Goal: Information Seeking & Learning: Learn about a topic

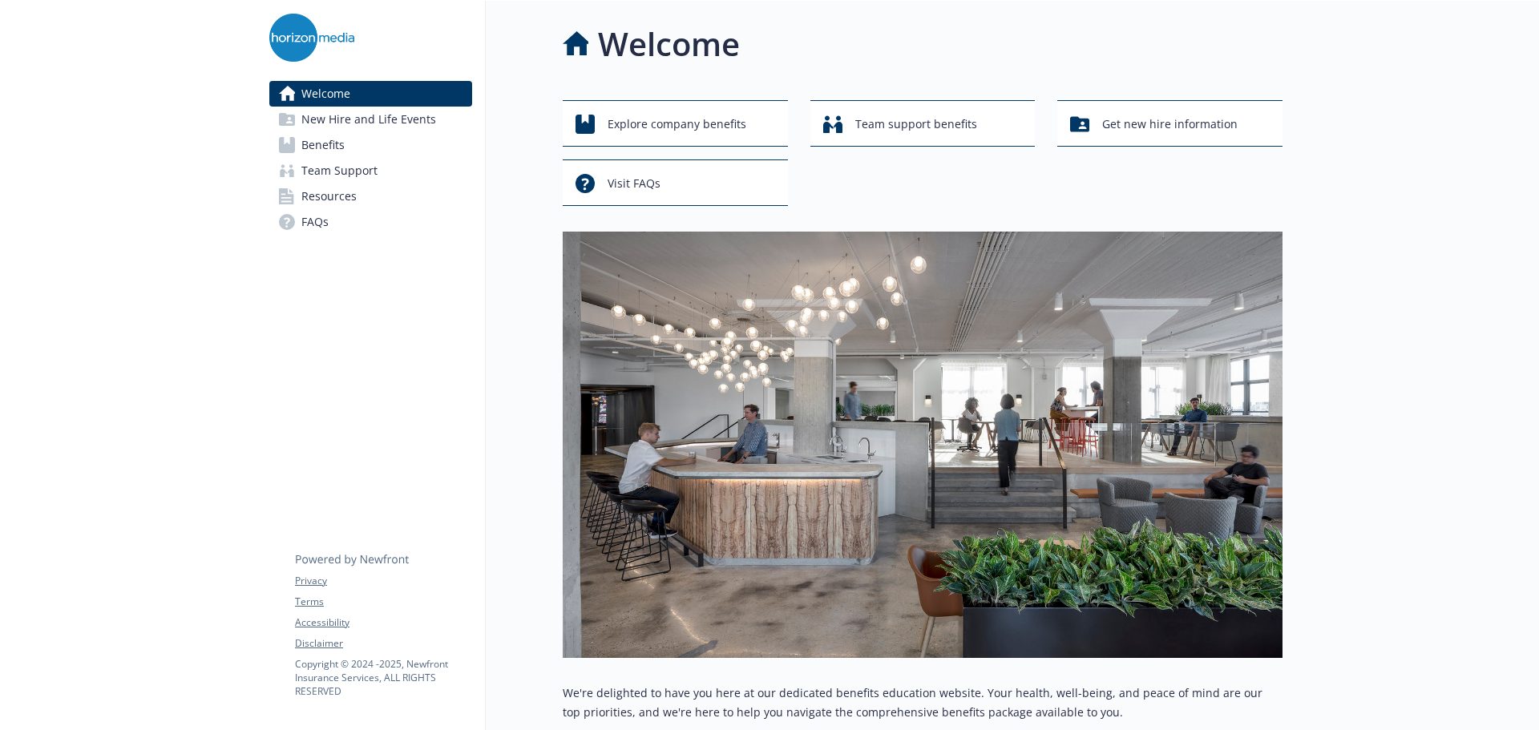
click at [319, 147] on span "Benefits" at bounding box center [322, 145] width 43 height 26
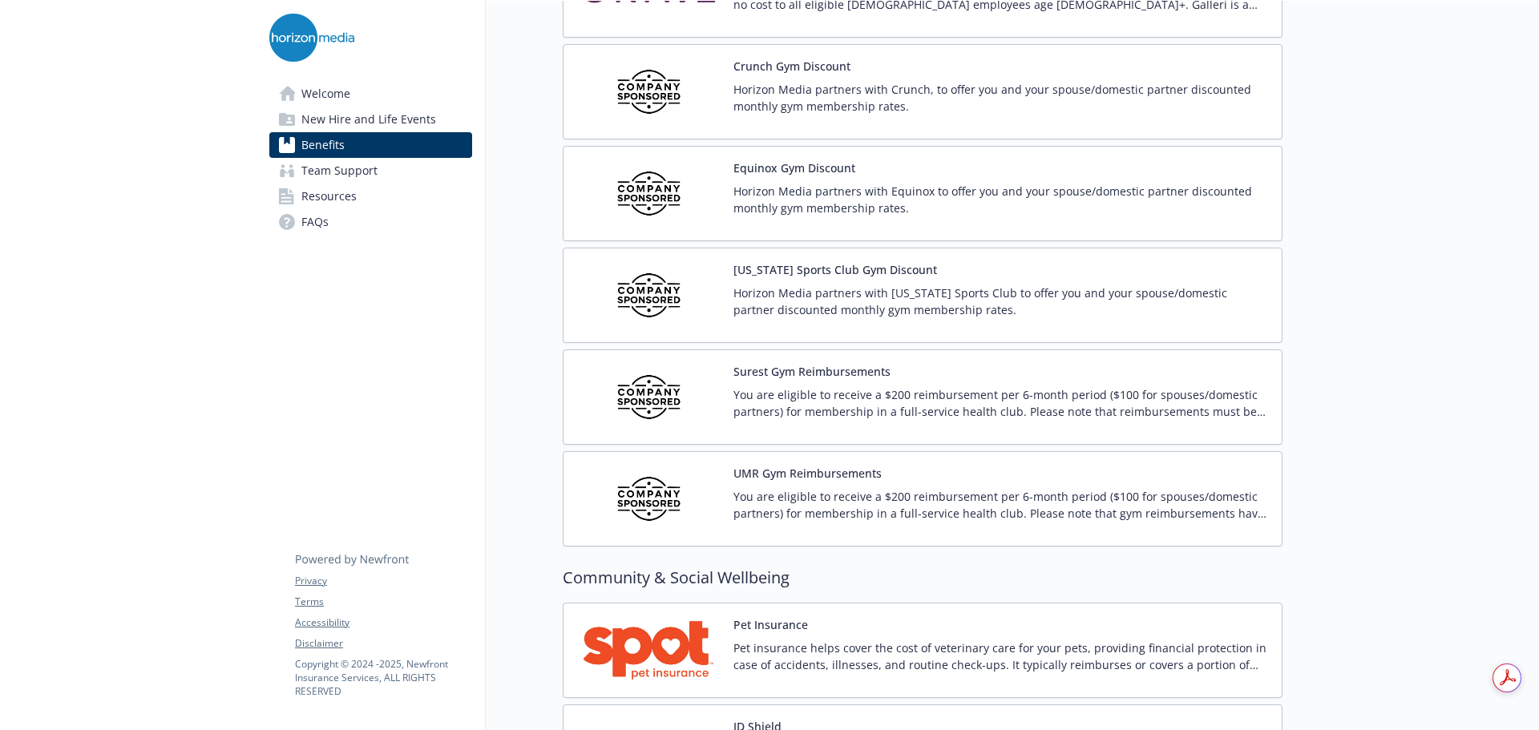
scroll to position [3767, 0]
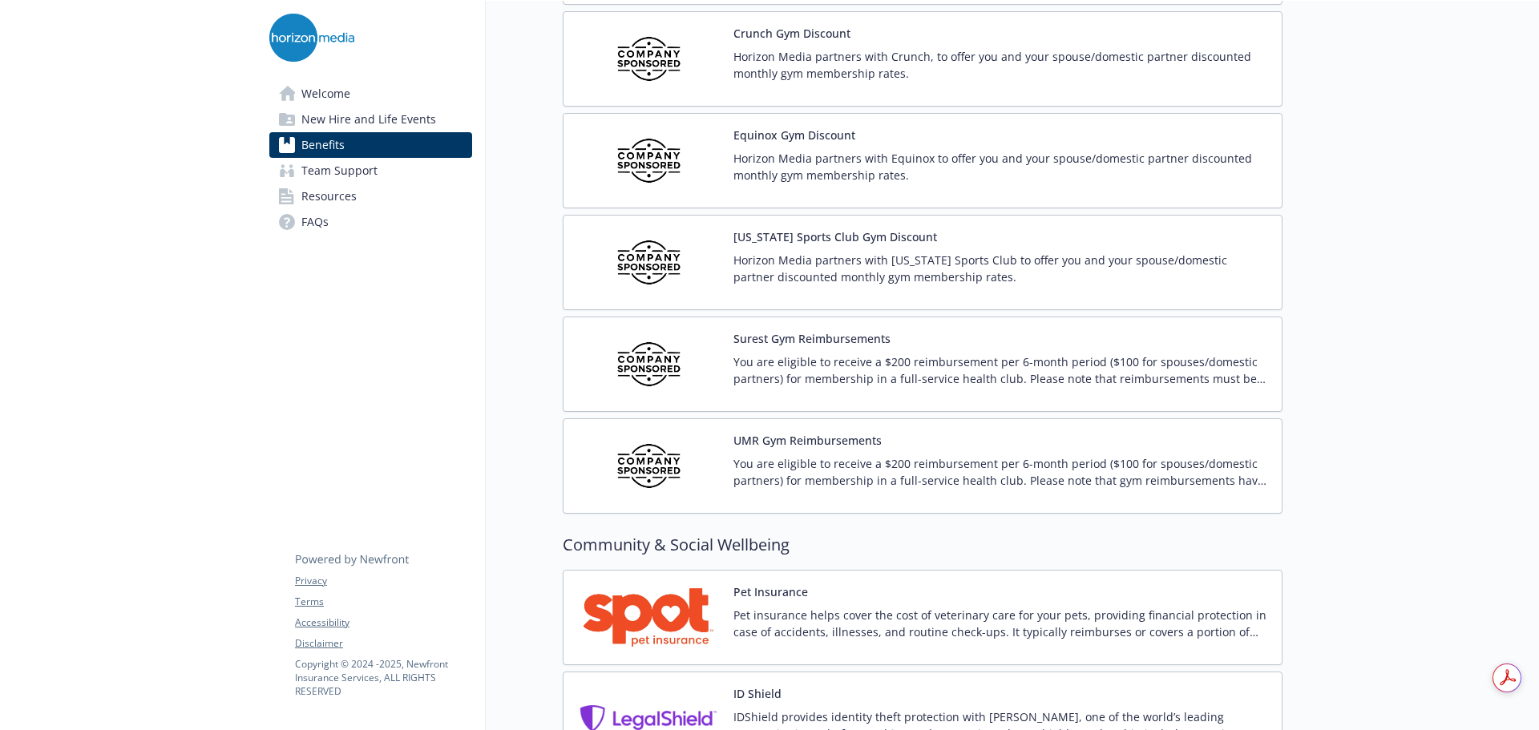
click at [928, 346] on div "Surest Gym Reimbursements You are eligible to receive a $200 reimbursement per …" at bounding box center [1000, 364] width 535 height 68
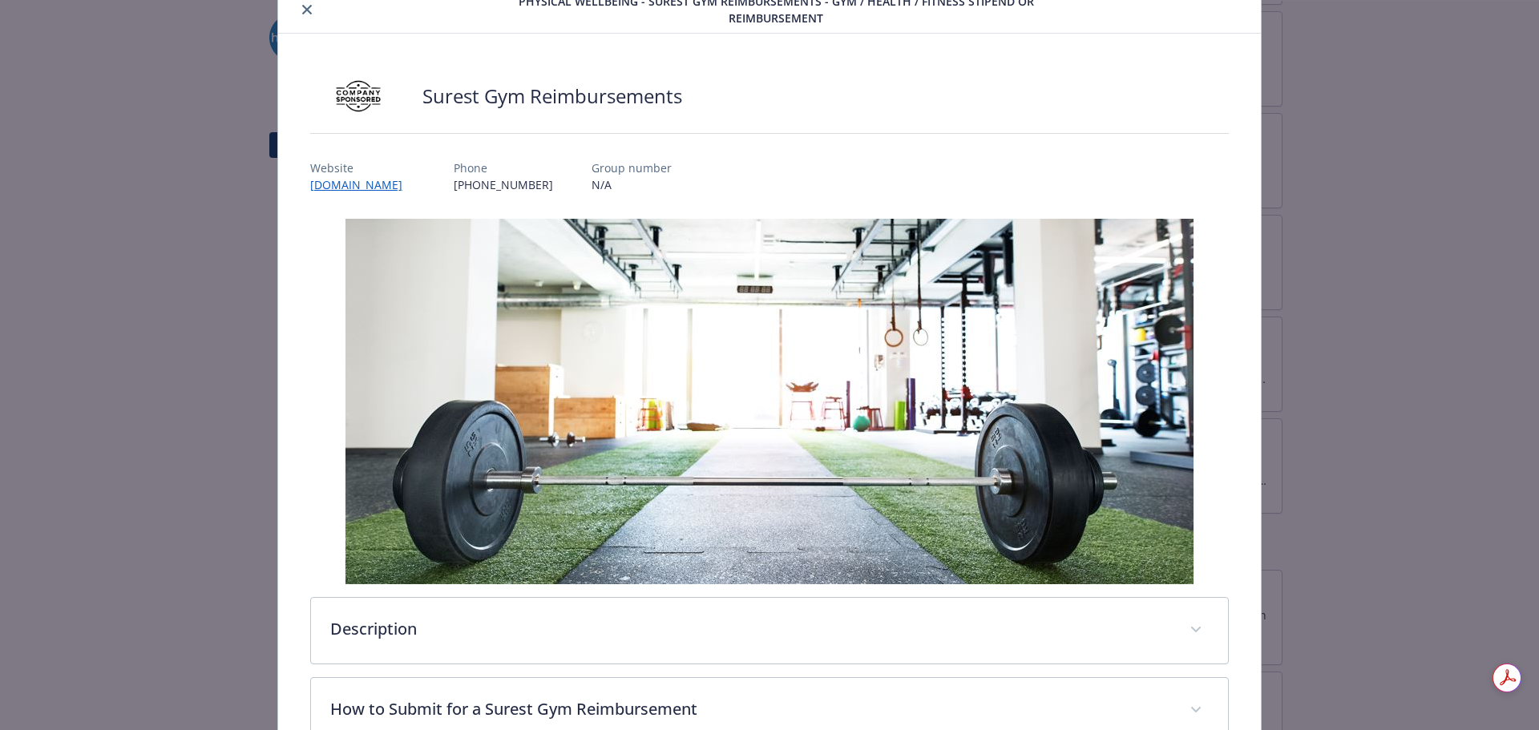
scroll to position [251, 0]
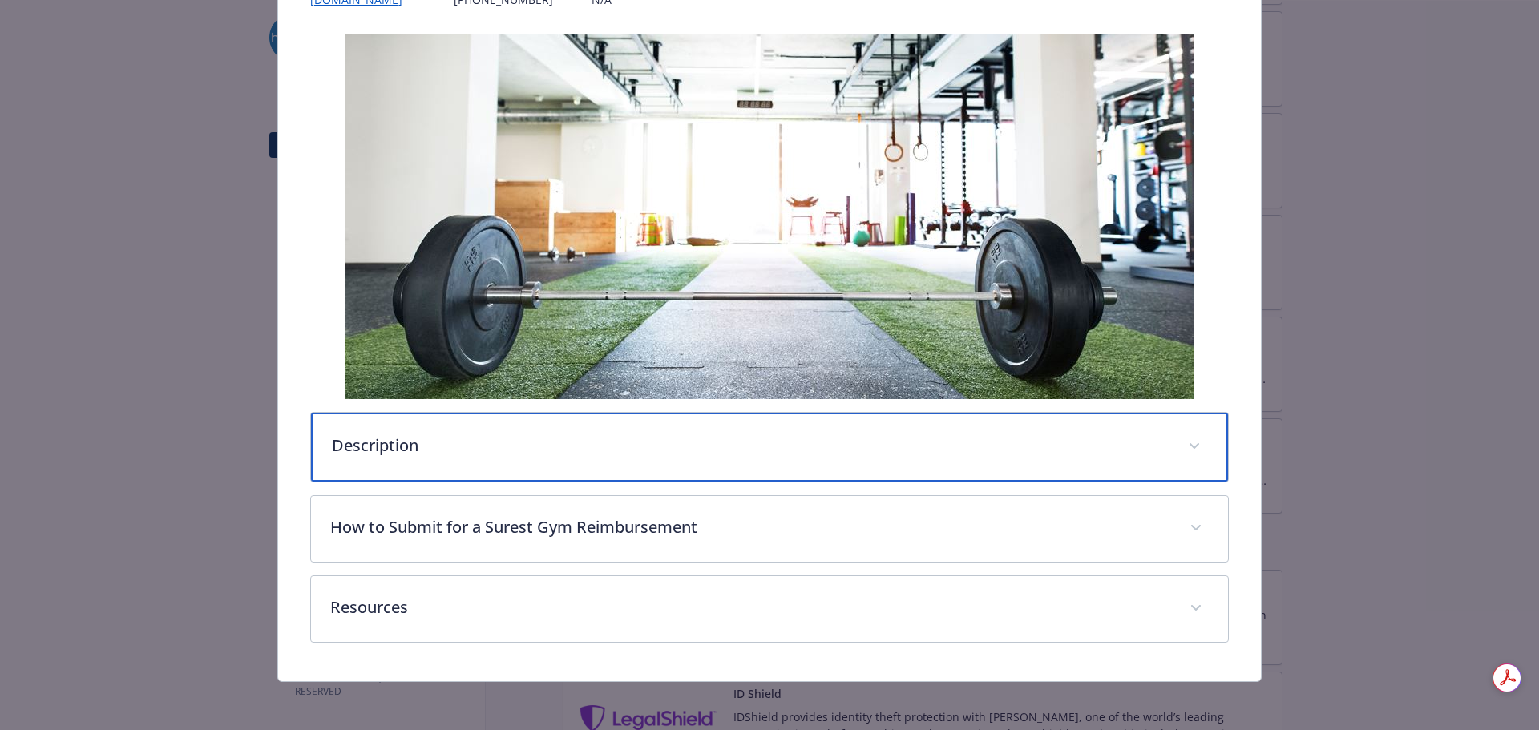
click at [449, 458] on div "Description" at bounding box center [770, 447] width 918 height 69
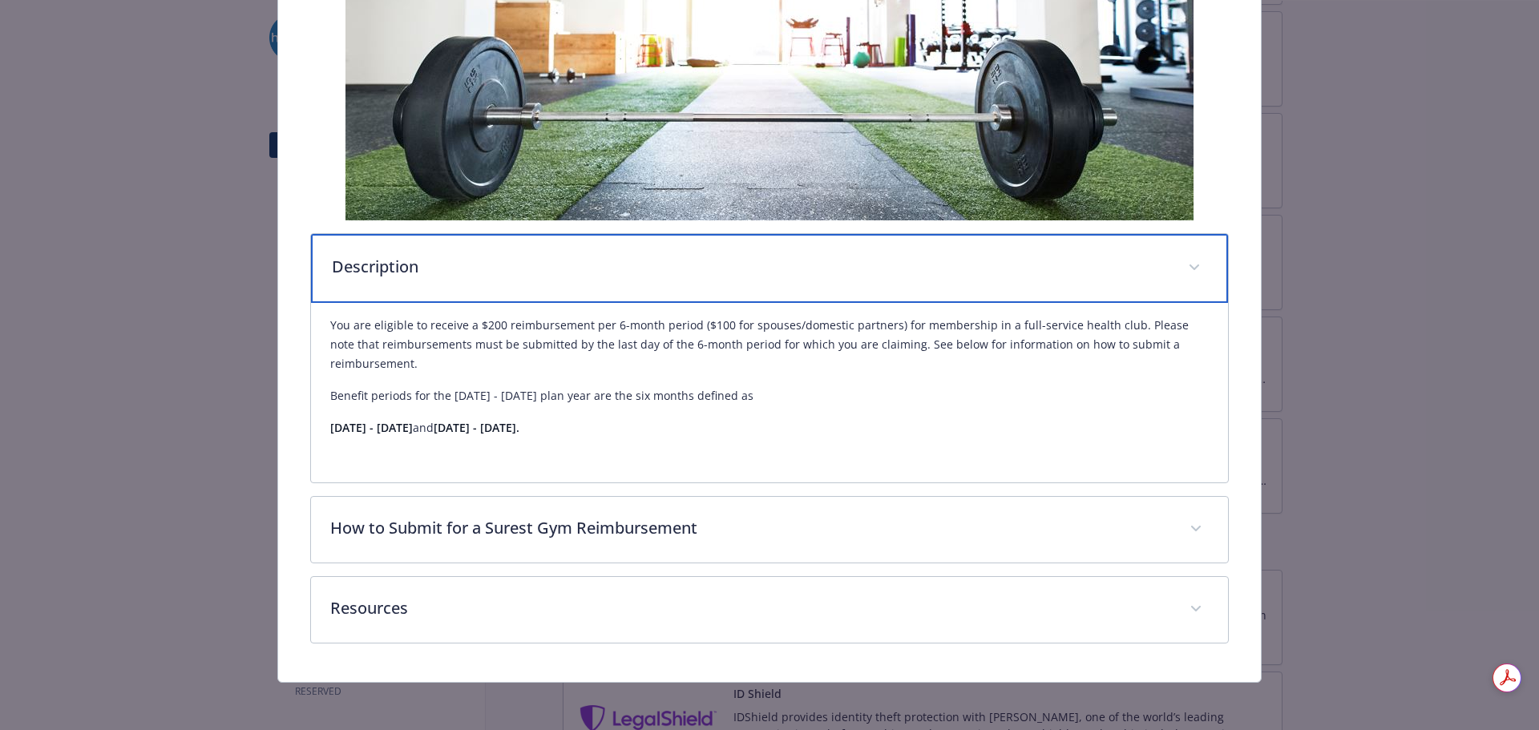
scroll to position [434, 0]
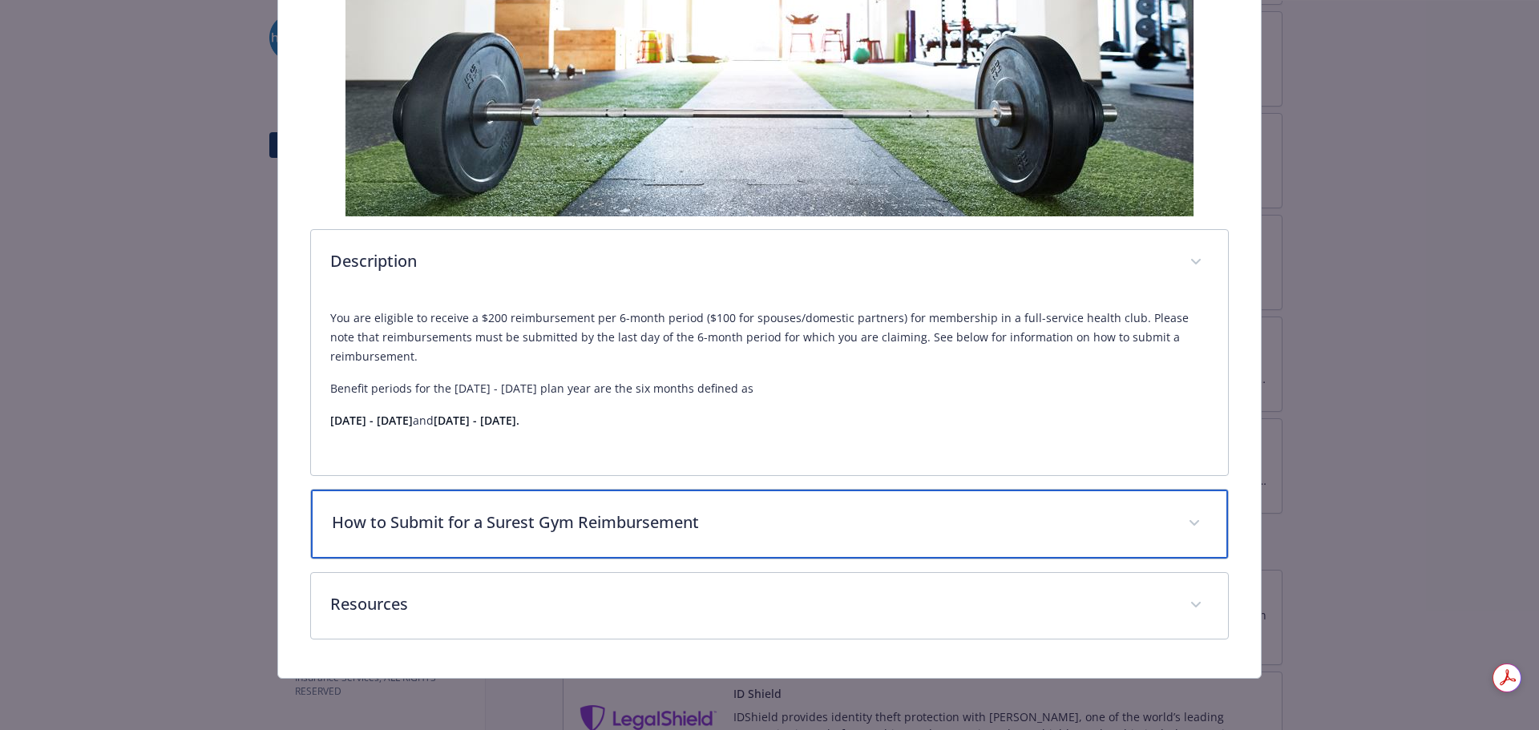
click at [574, 530] on p "How to Submit for a Surest Gym Reimbursement" at bounding box center [750, 522] width 837 height 24
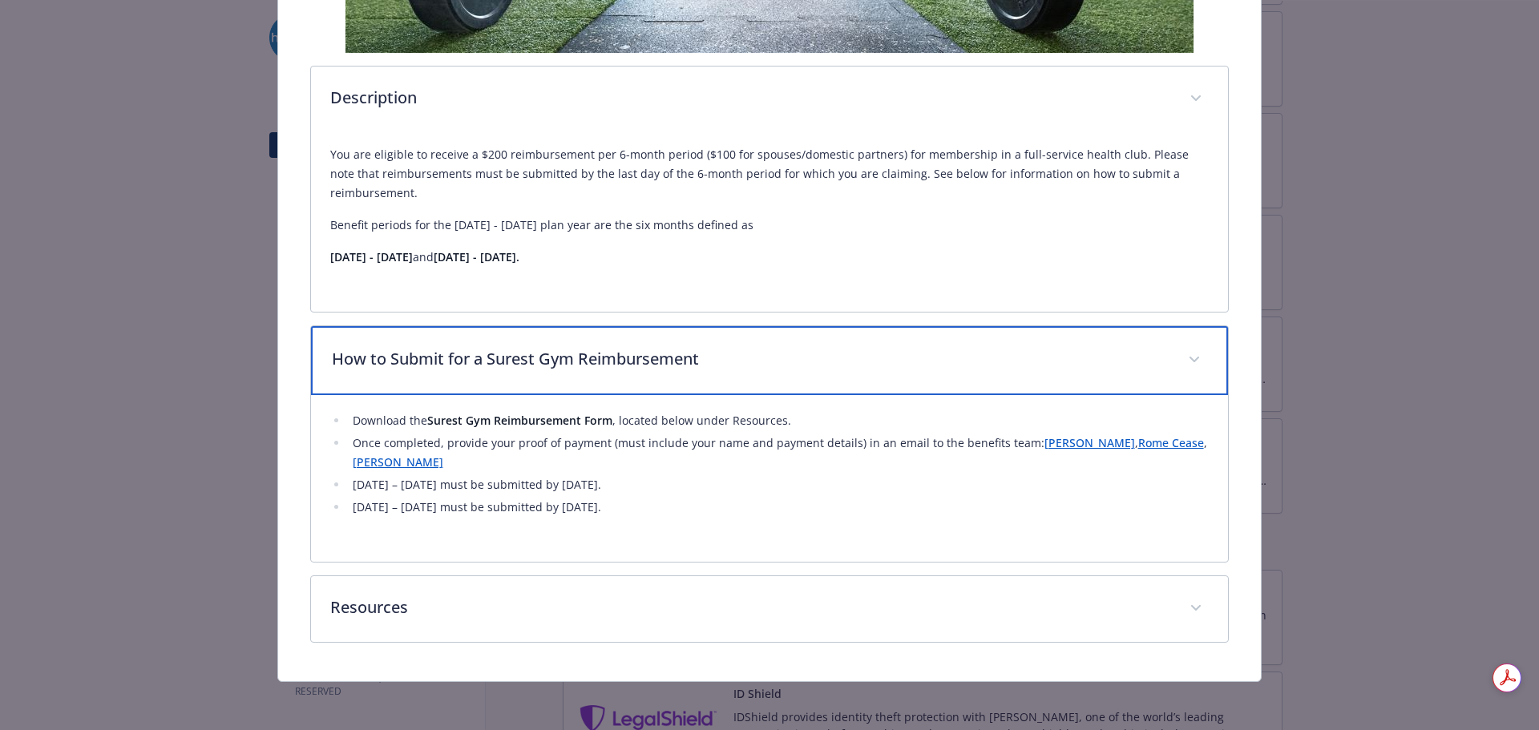
scroll to position [600, 0]
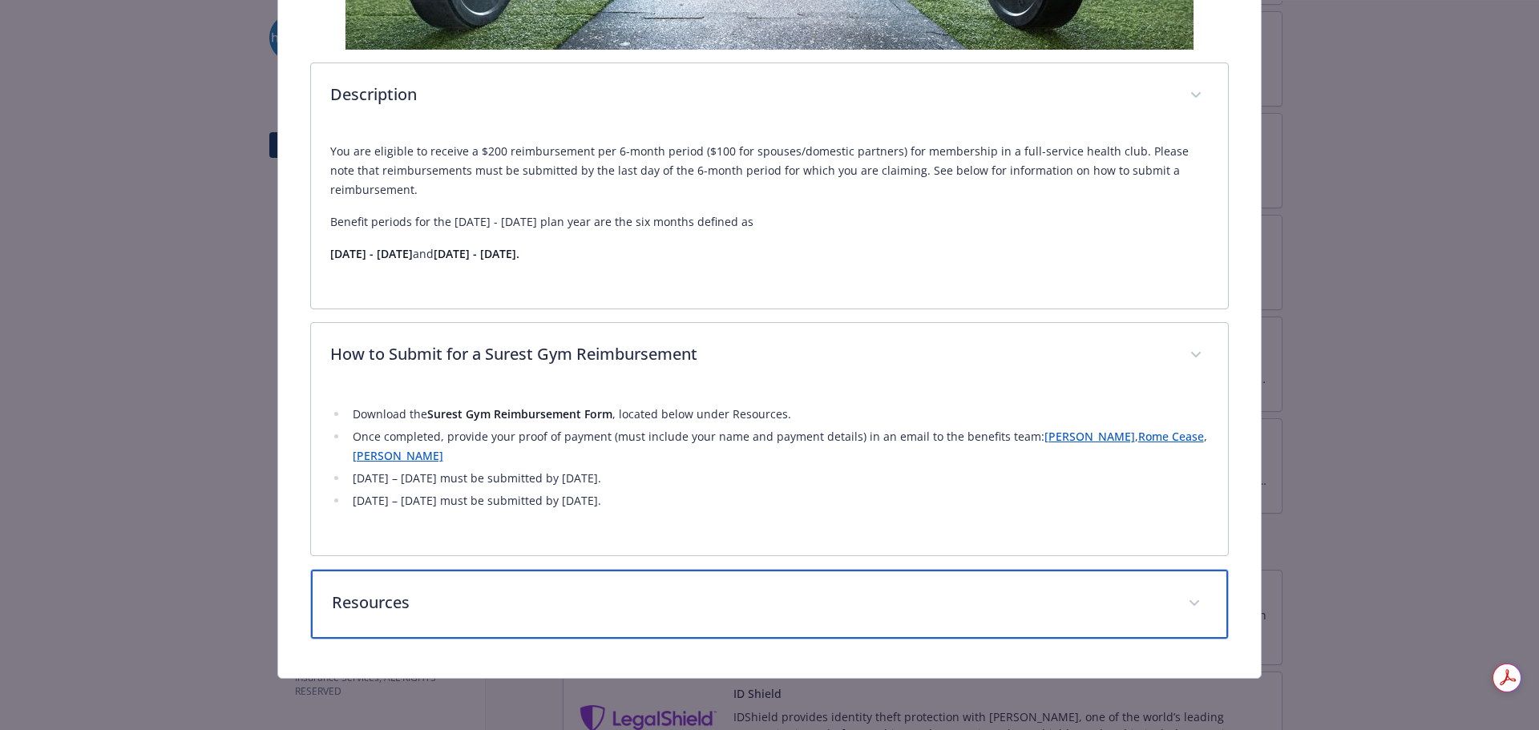
click at [629, 612] on p "Resources" at bounding box center [750, 603] width 837 height 24
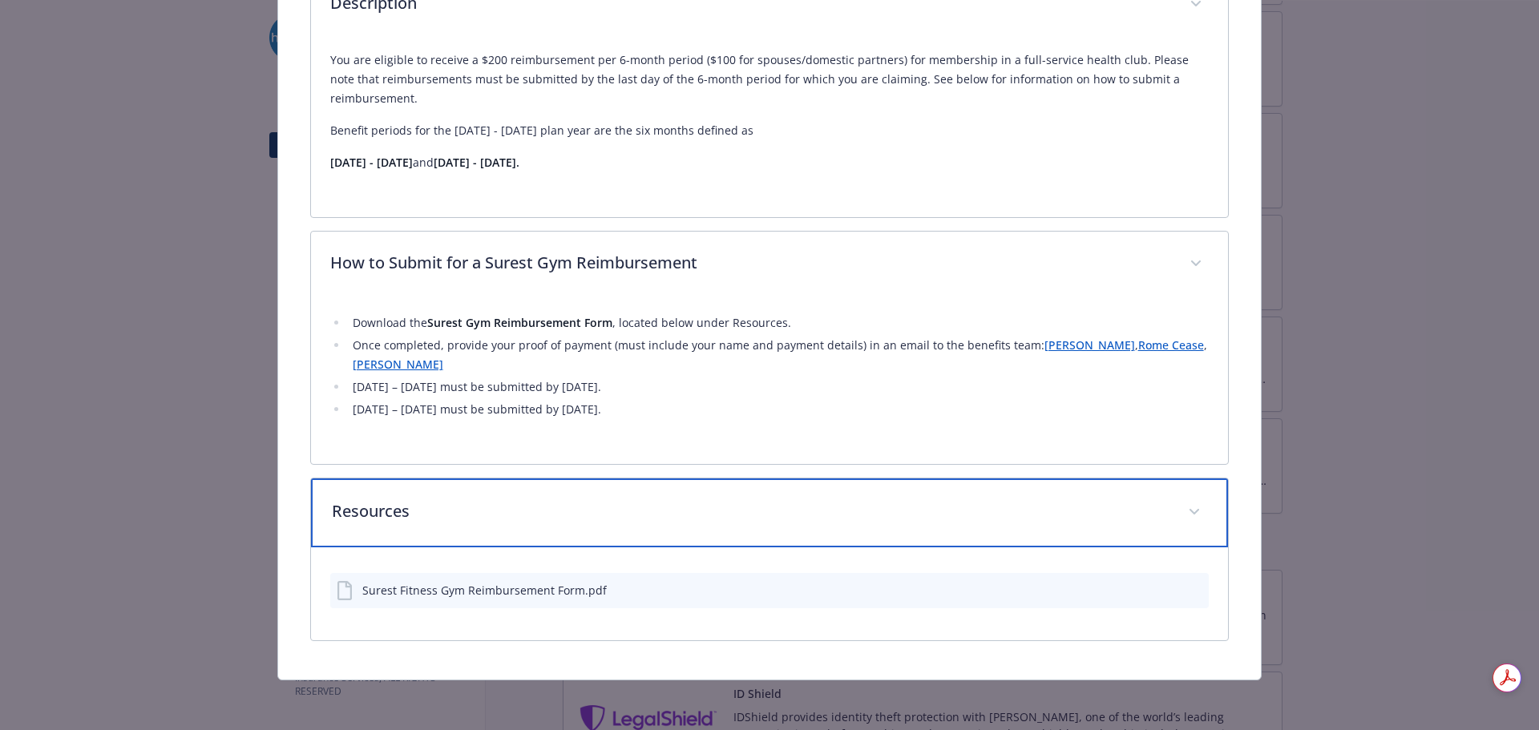
scroll to position [693, 0]
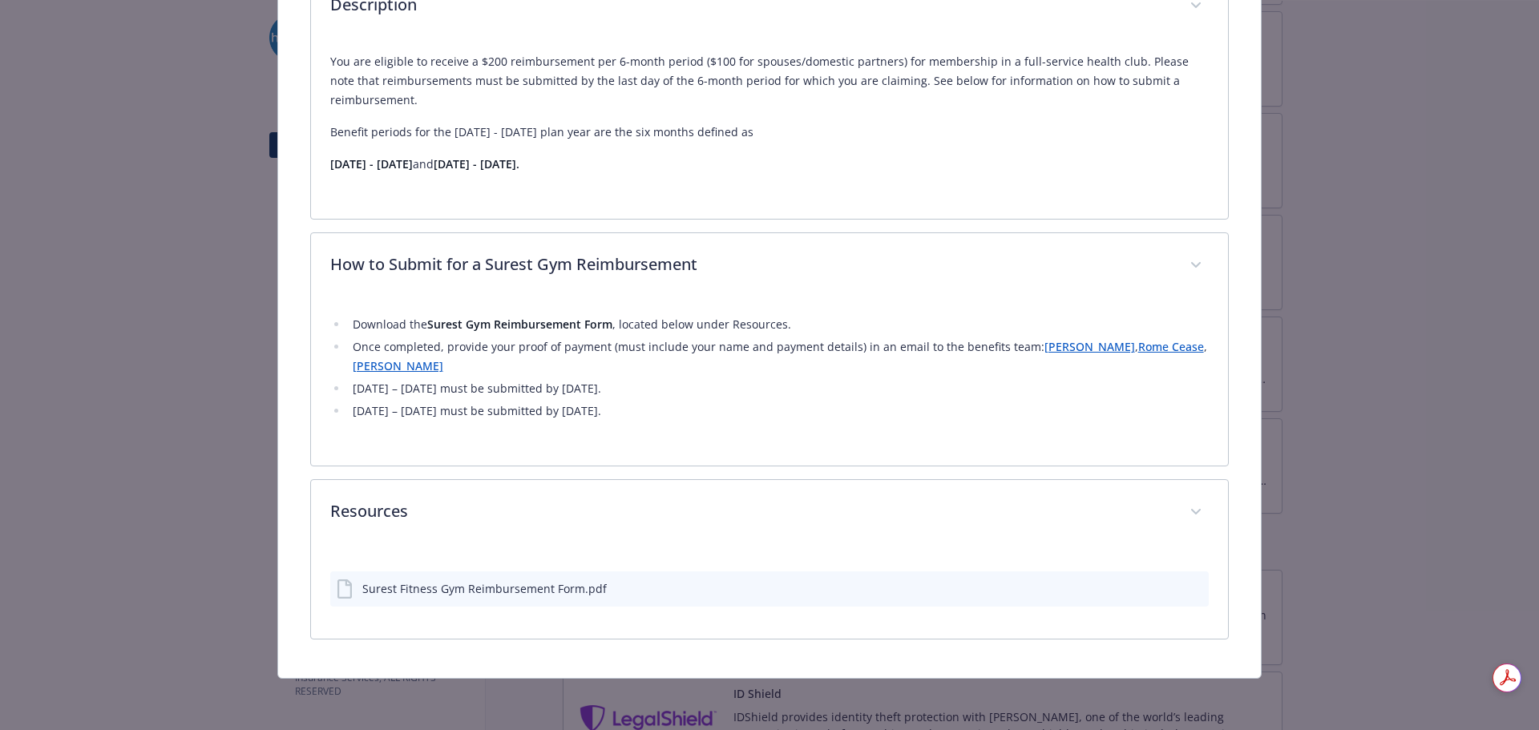
click at [1186, 585] on icon "preview file" at bounding box center [1193, 588] width 14 height 11
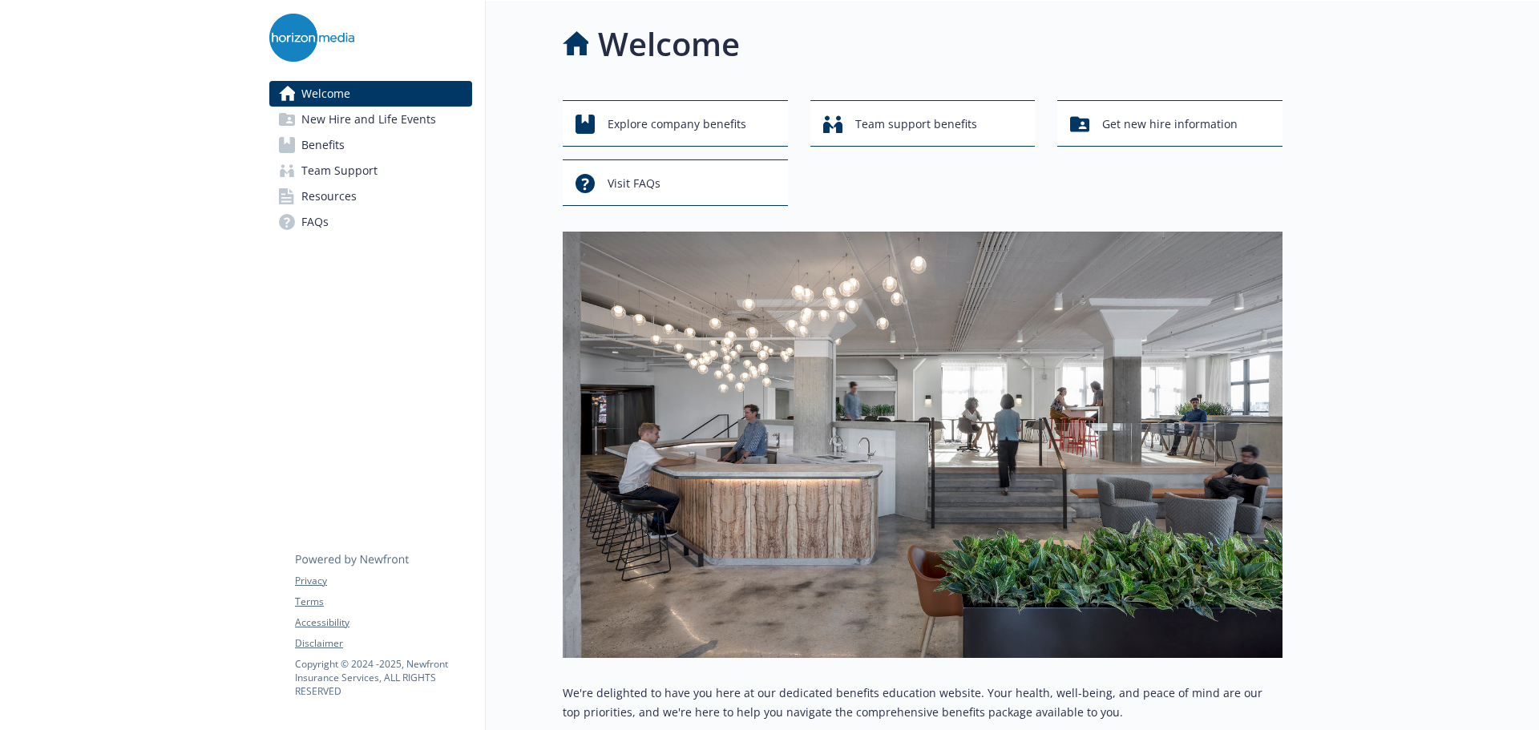
click at [357, 142] on link "Benefits" at bounding box center [370, 145] width 203 height 26
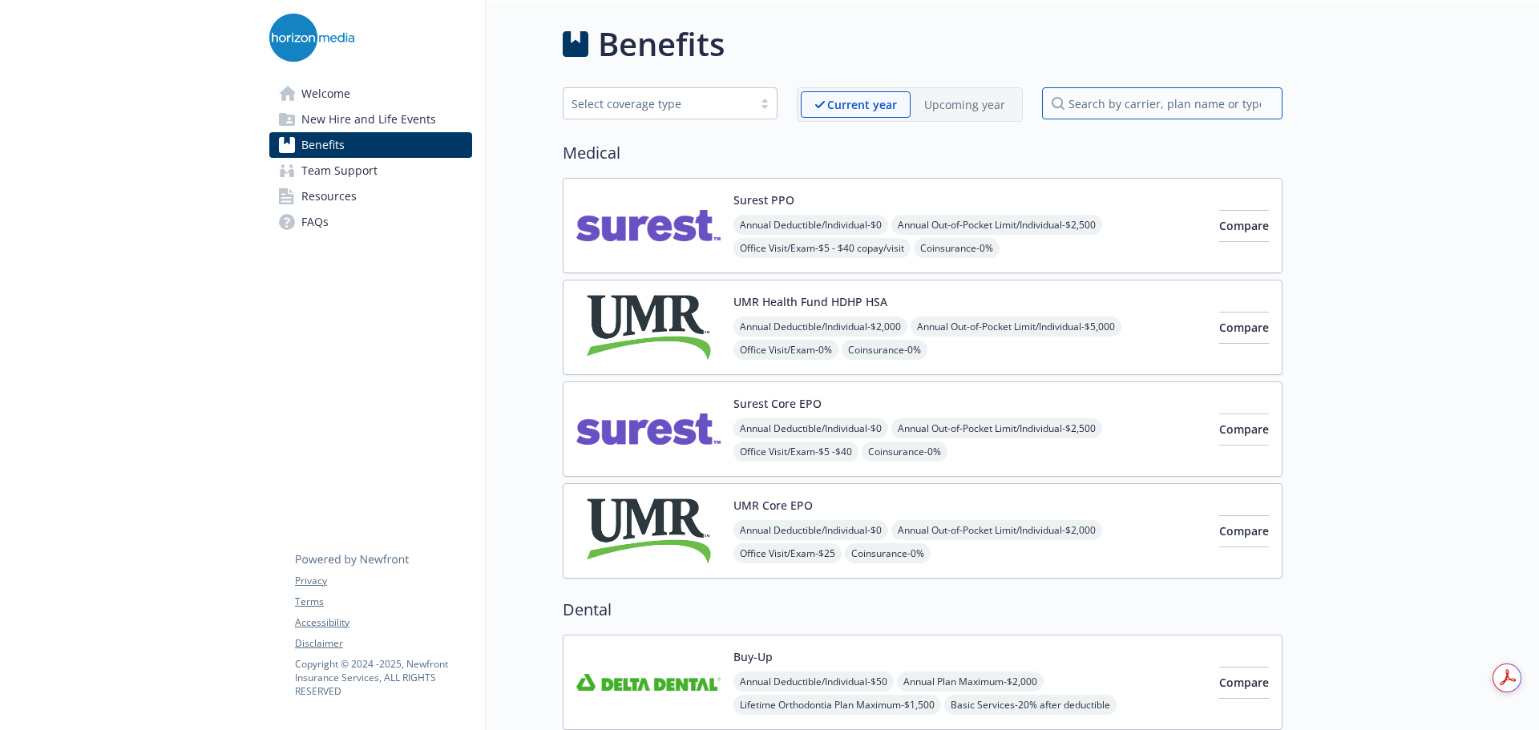
click at [1217, 110] on input "search by carrier, plan name or type" at bounding box center [1162, 103] width 240 height 32
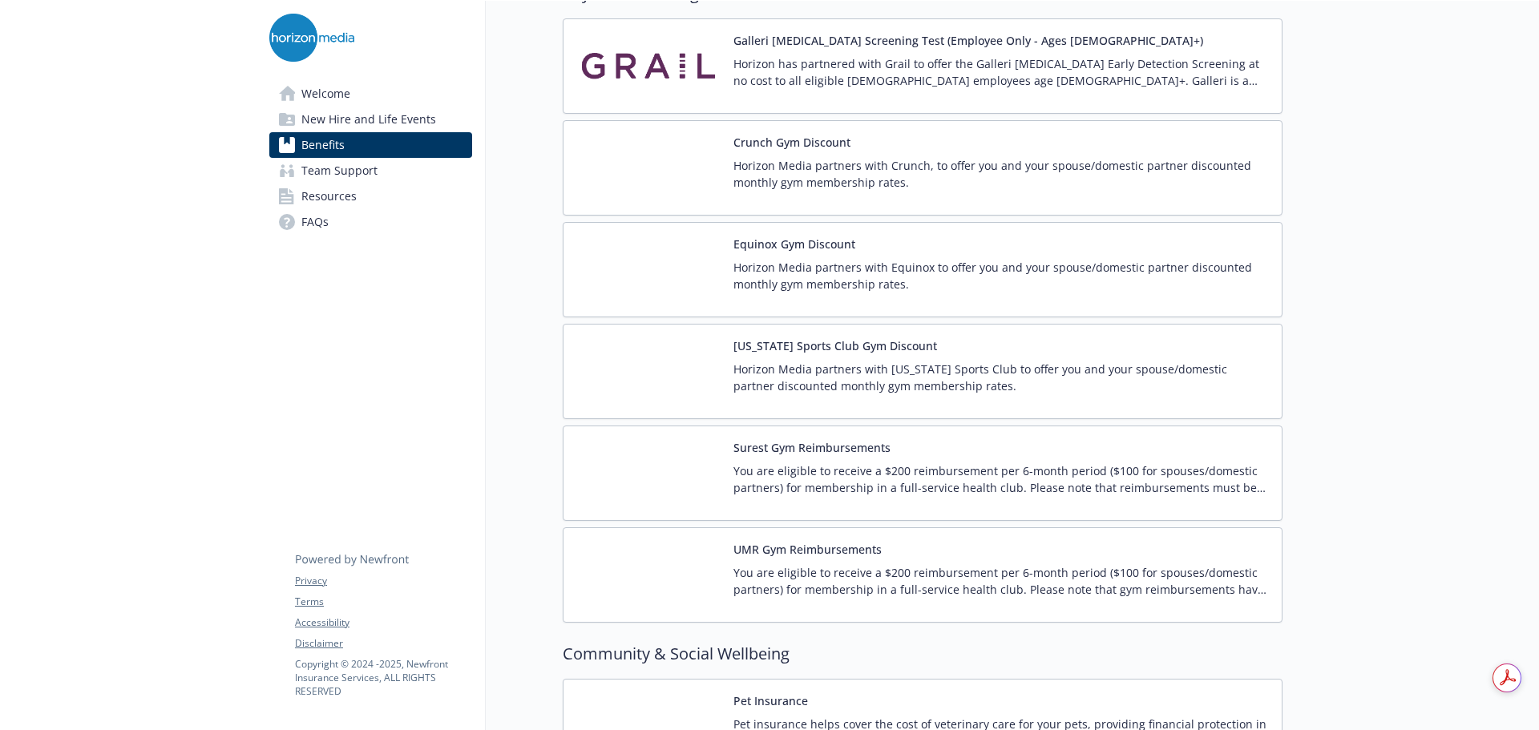
scroll to position [3632, 0]
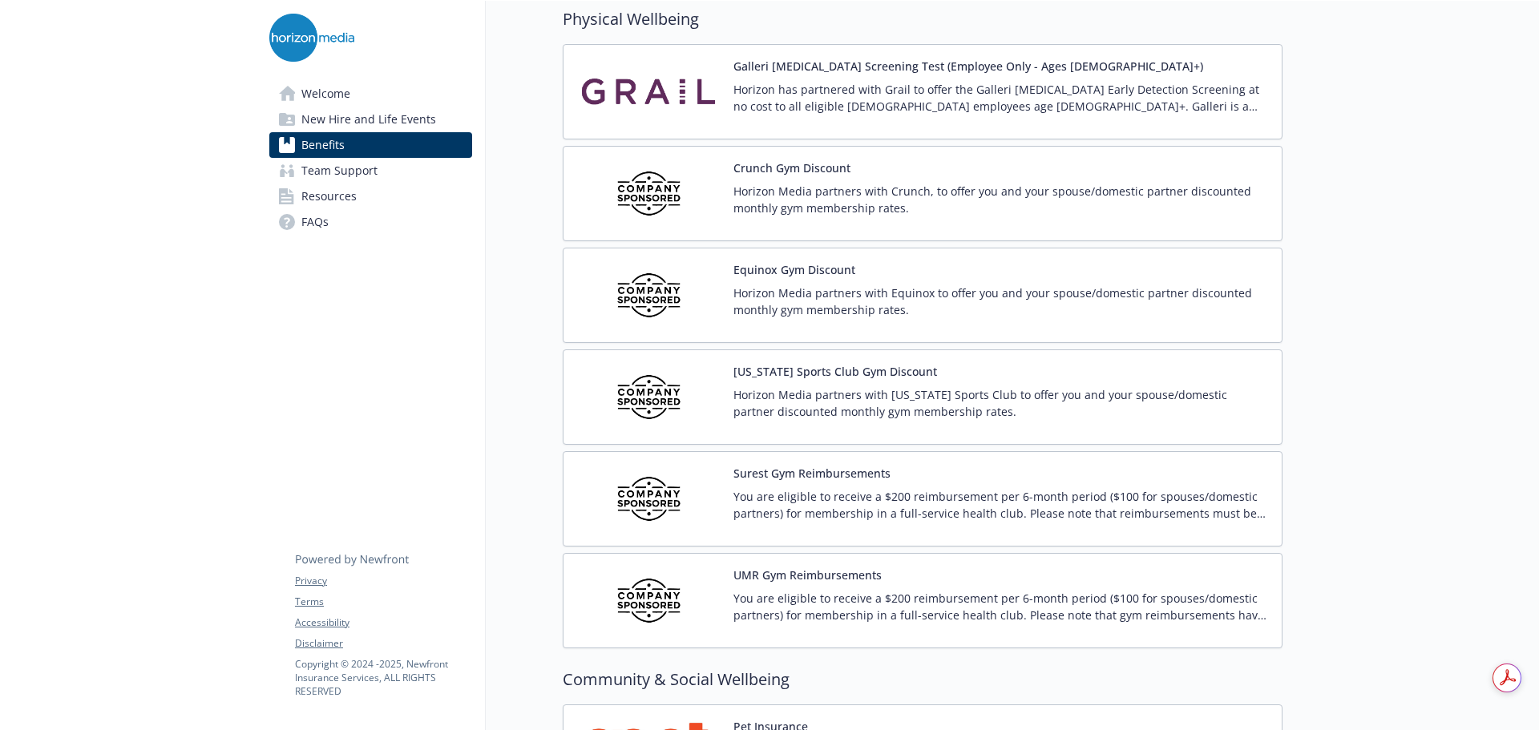
click at [785, 186] on p "Horizon Media partners with Crunch, to offer you and your spouse/domestic partn…" at bounding box center [1000, 200] width 535 height 34
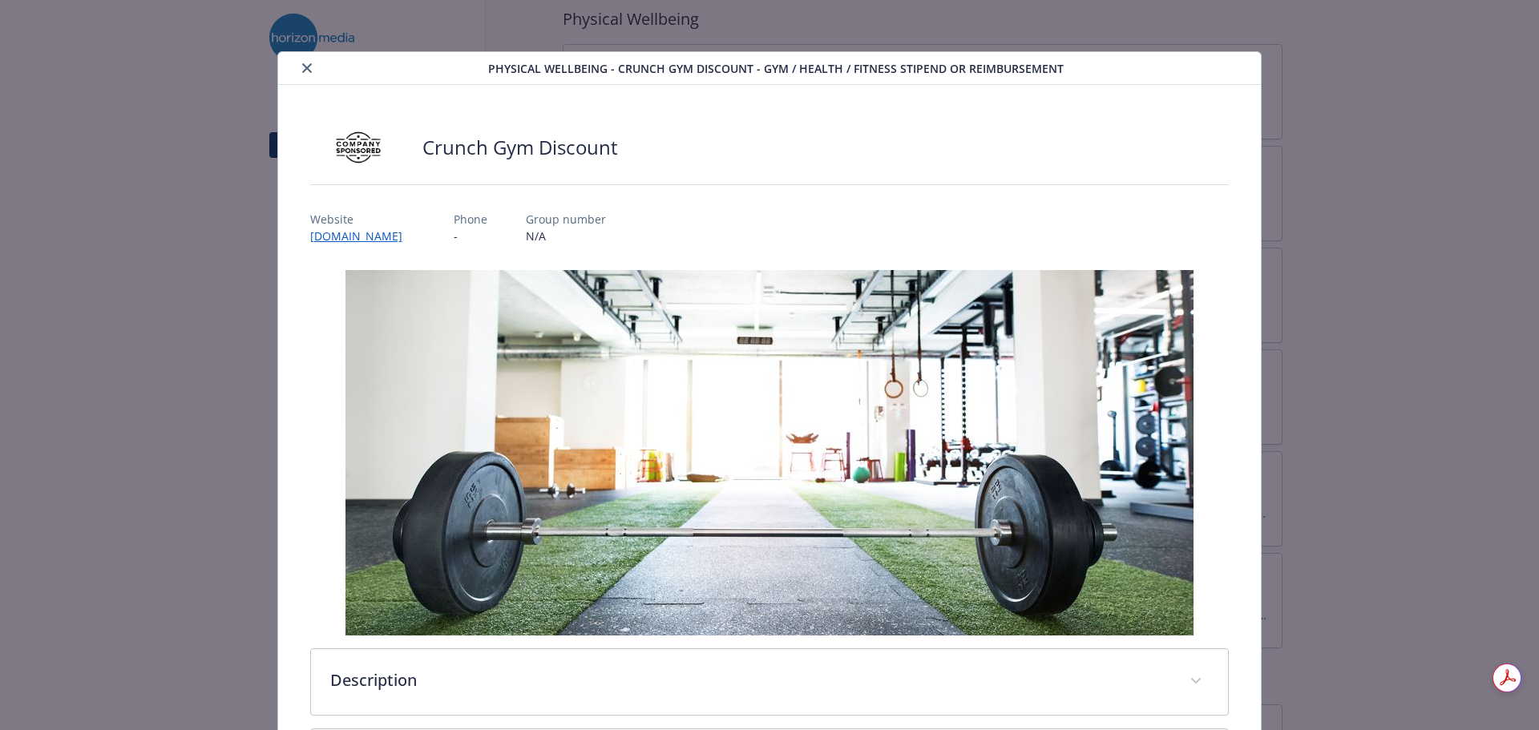
scroll to position [240, 0]
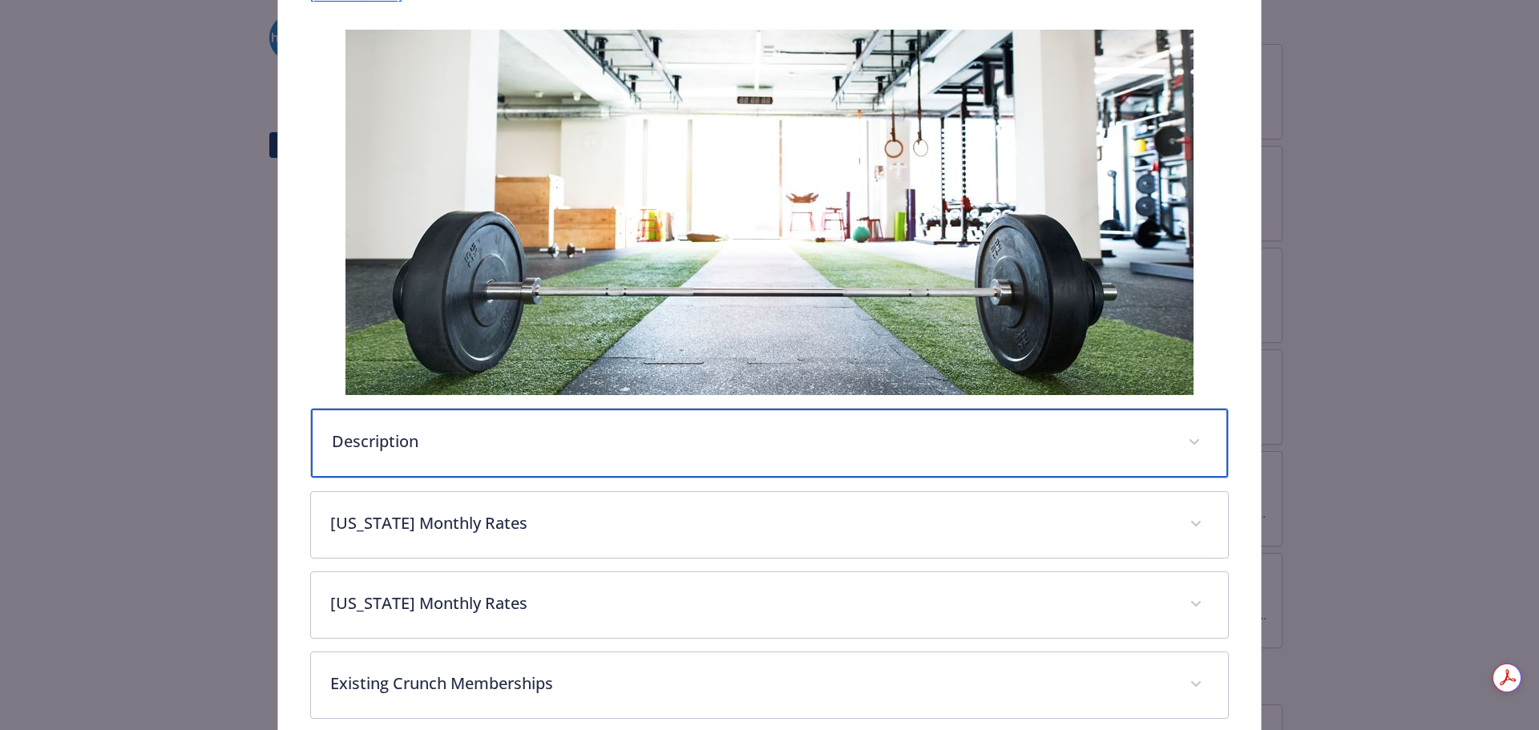
click at [591, 454] on div "Description" at bounding box center [770, 443] width 918 height 69
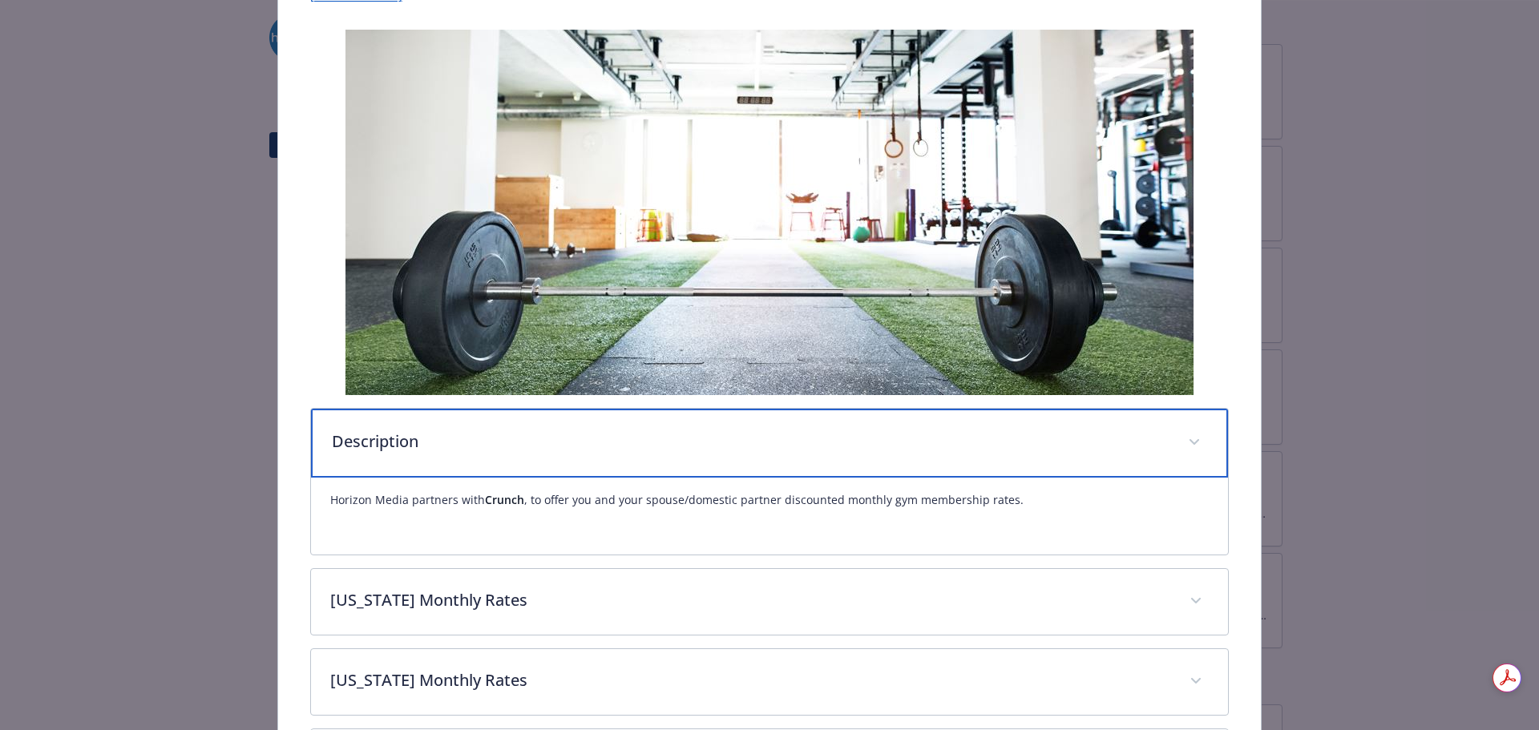
click at [591, 454] on div "Description" at bounding box center [770, 443] width 918 height 69
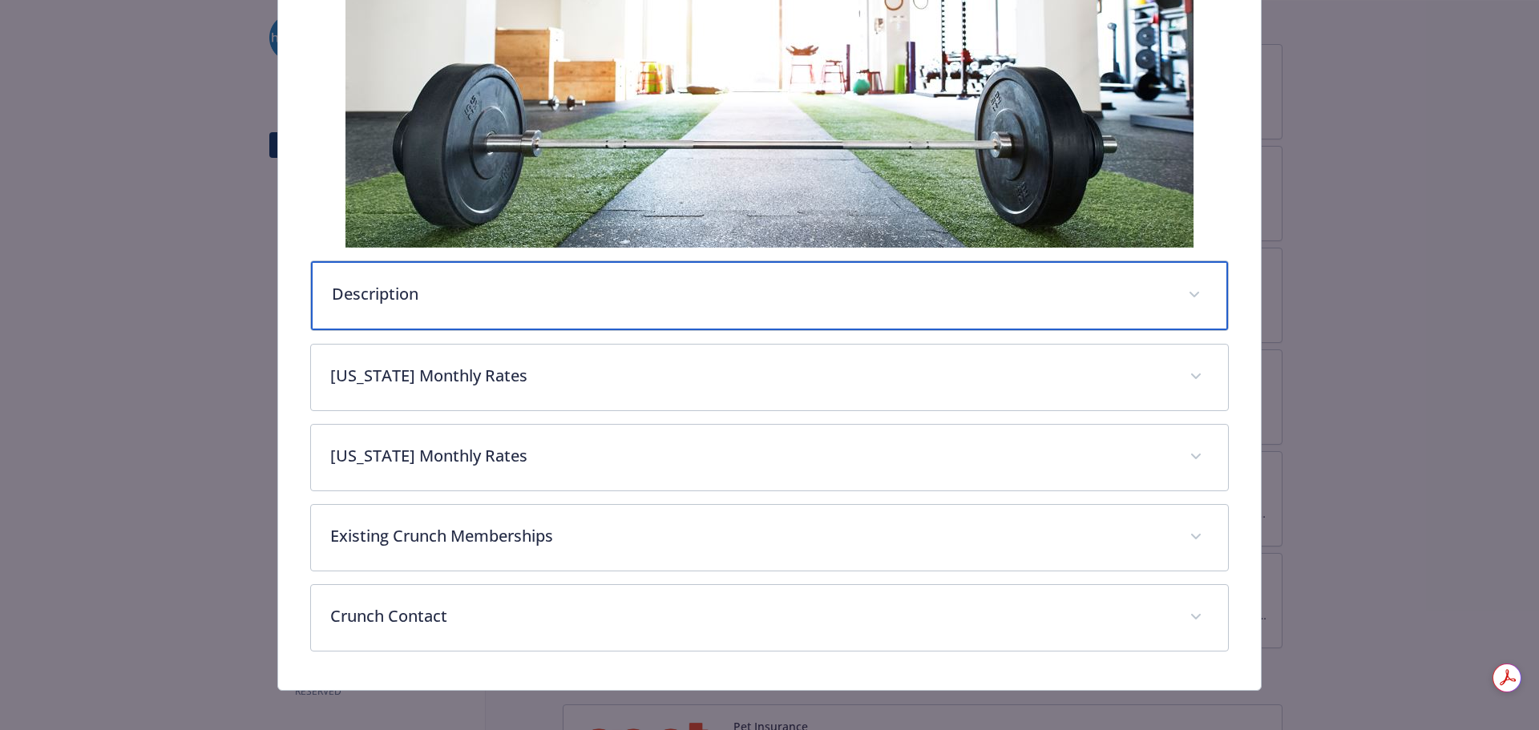
scroll to position [400, 0]
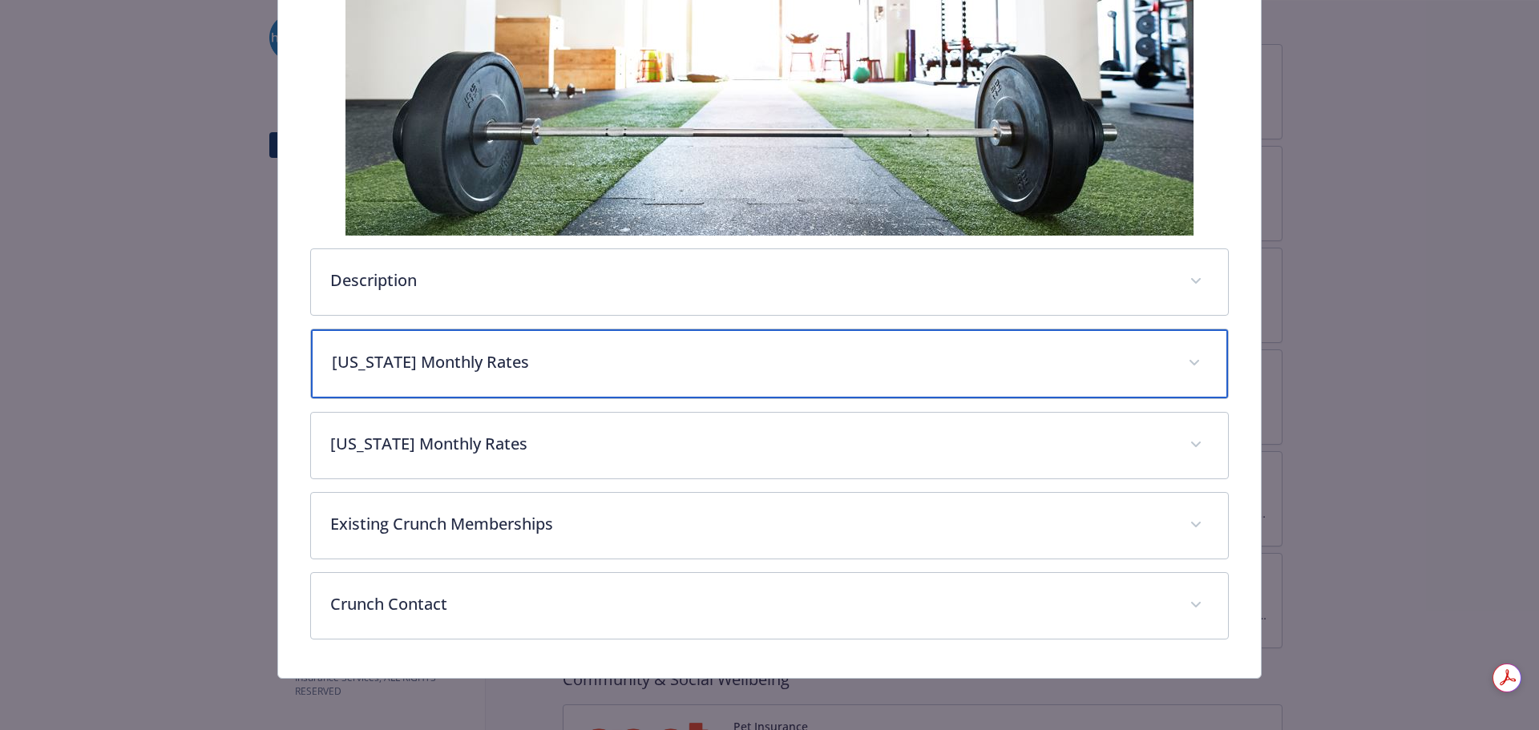
click at [581, 382] on div "New York Monthly Rates" at bounding box center [770, 363] width 918 height 69
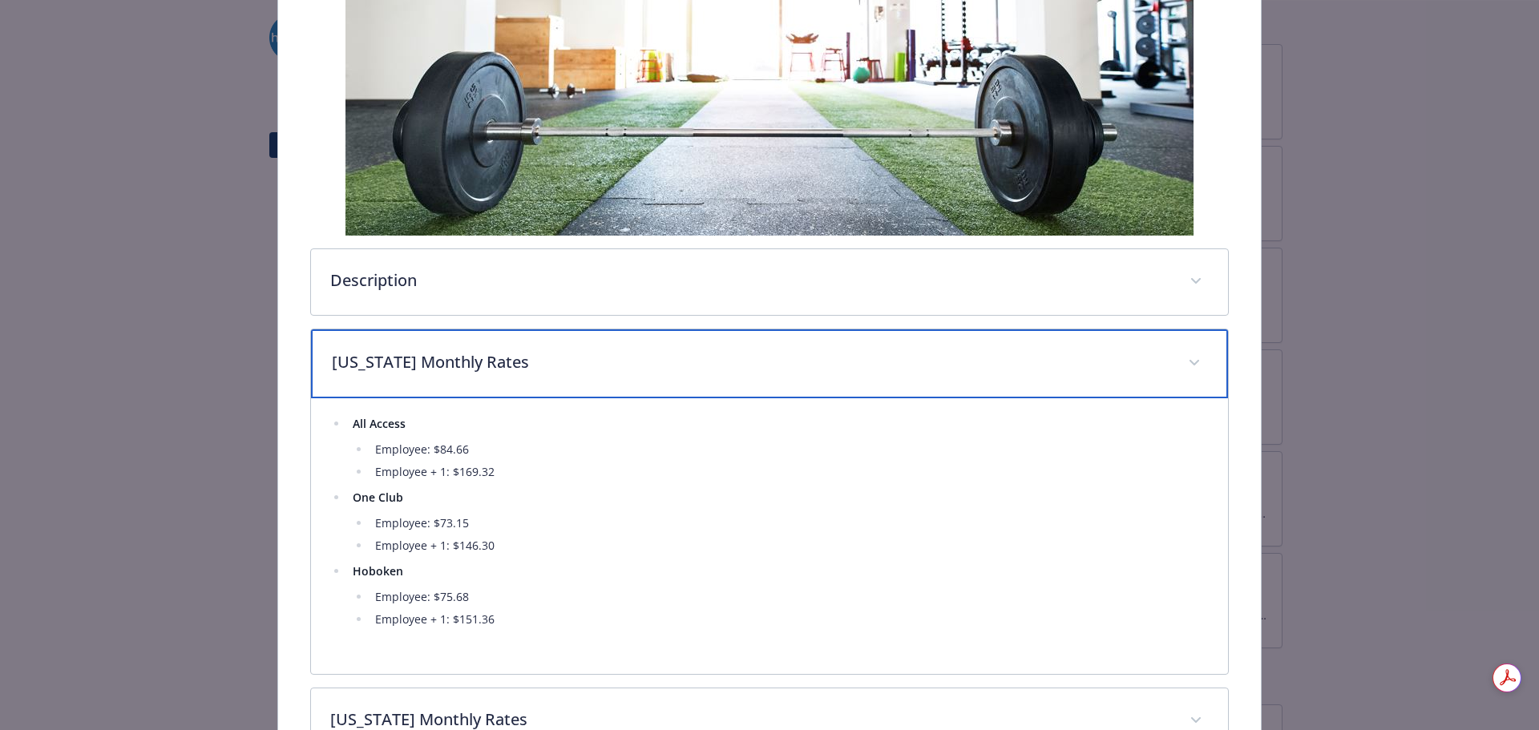
click at [584, 369] on p "New York Monthly Rates" at bounding box center [750, 362] width 837 height 24
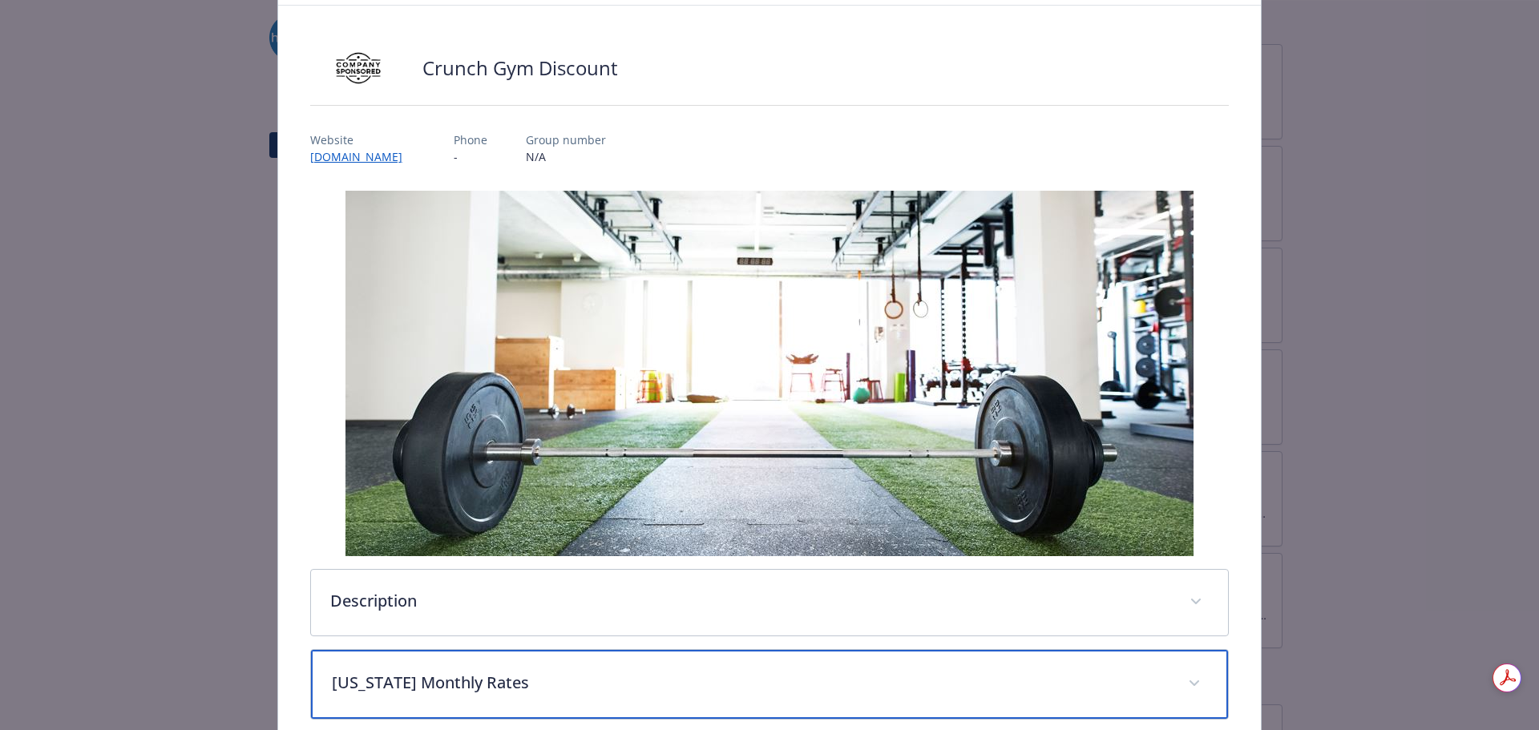
scroll to position [0, 0]
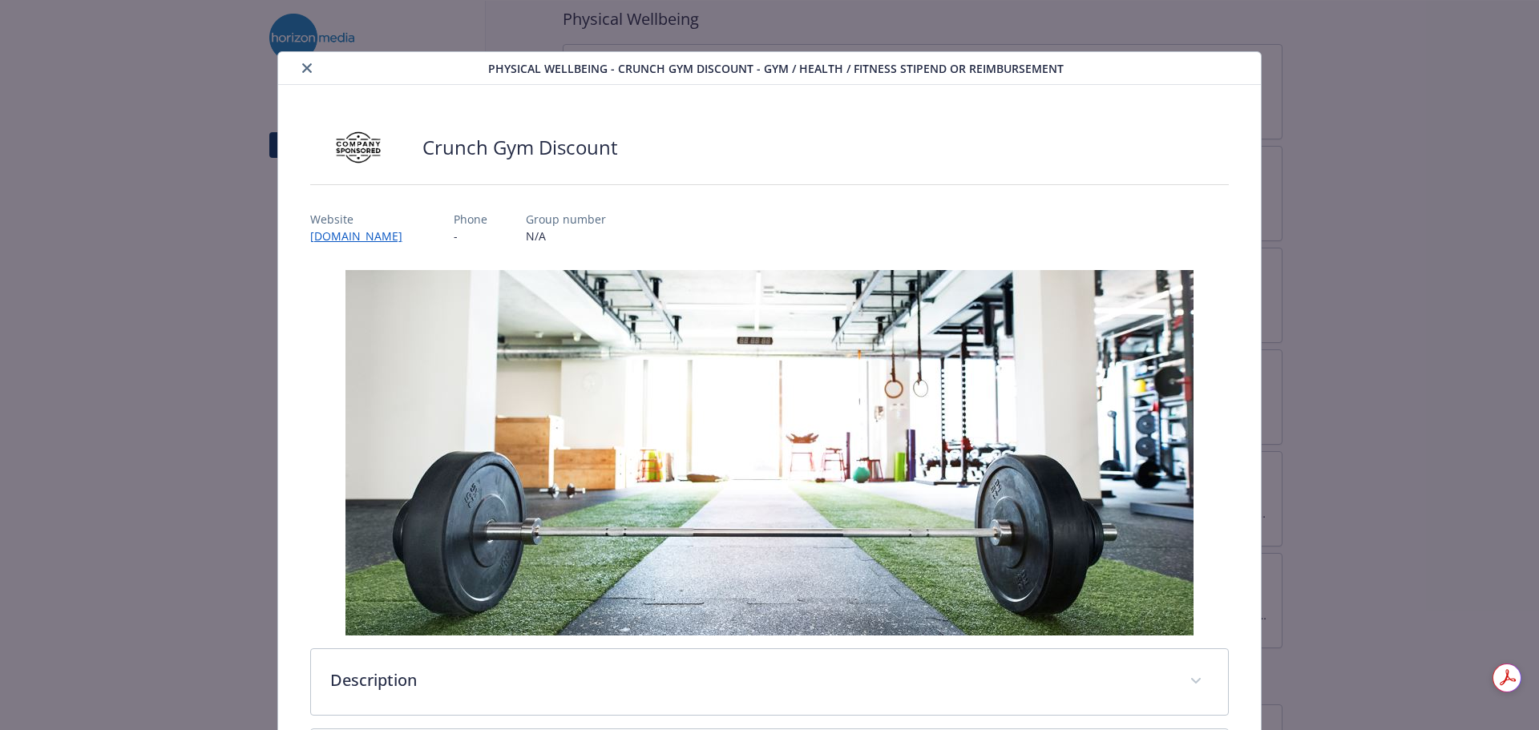
drag, startPoint x: 306, startPoint y: 75, endPoint x: 309, endPoint y: 61, distance: 14.8
click at [306, 75] on button "close" at bounding box center [306, 68] width 19 height 19
